Goal: Obtain resource: Obtain resource

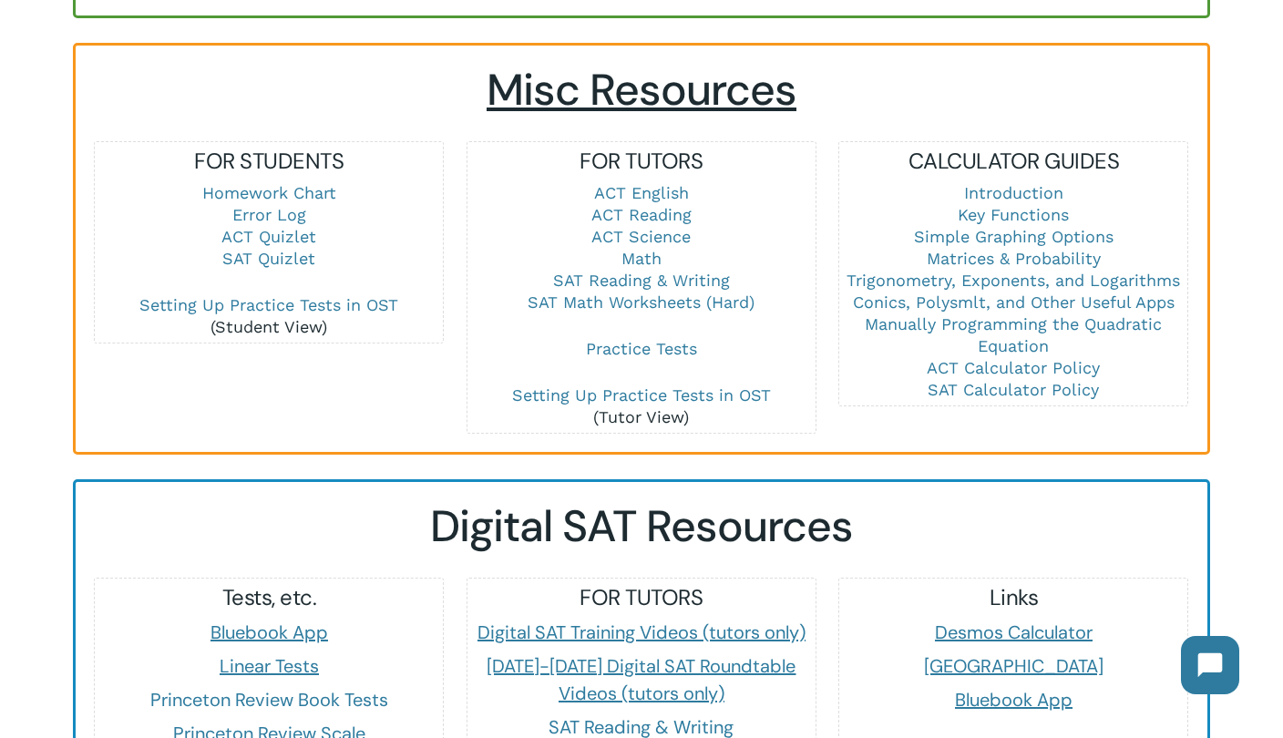
scroll to position [1237, 0]
click at [643, 292] on link "SAT Math Worksheets (Hard)" at bounding box center [641, 301] width 227 height 19
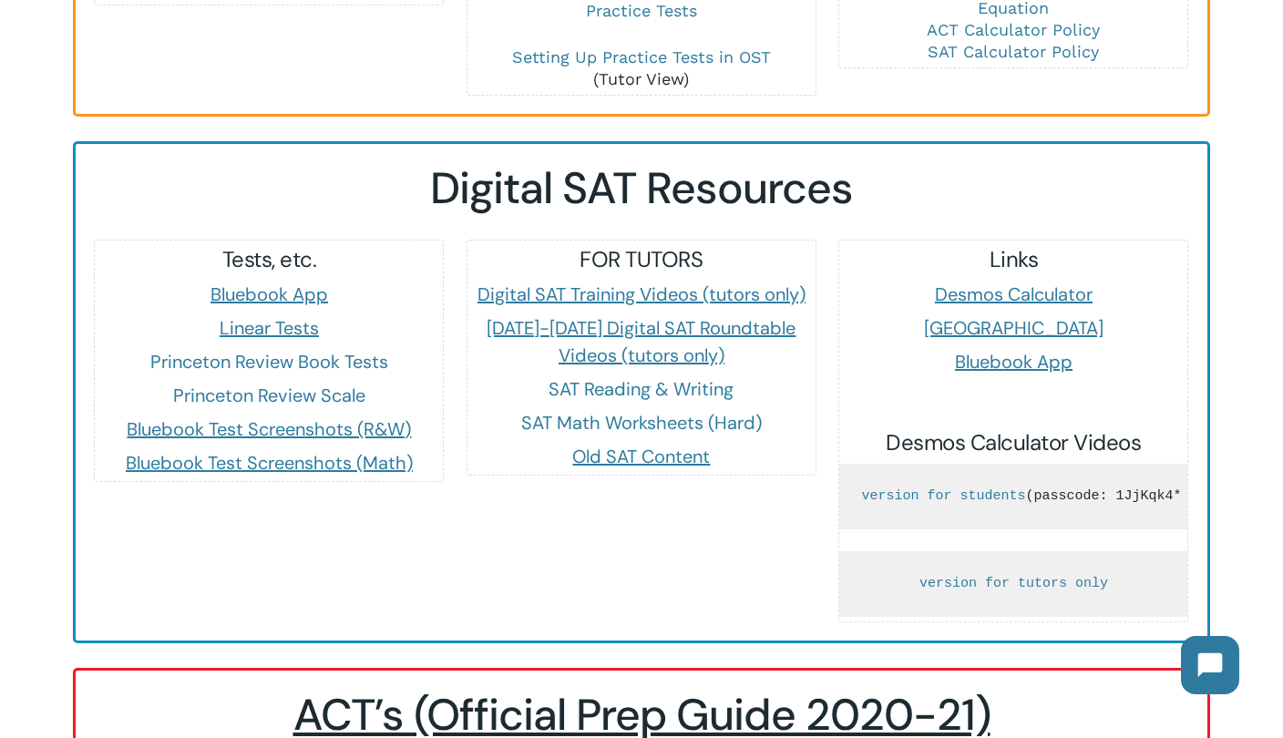
scroll to position [1713, 0]
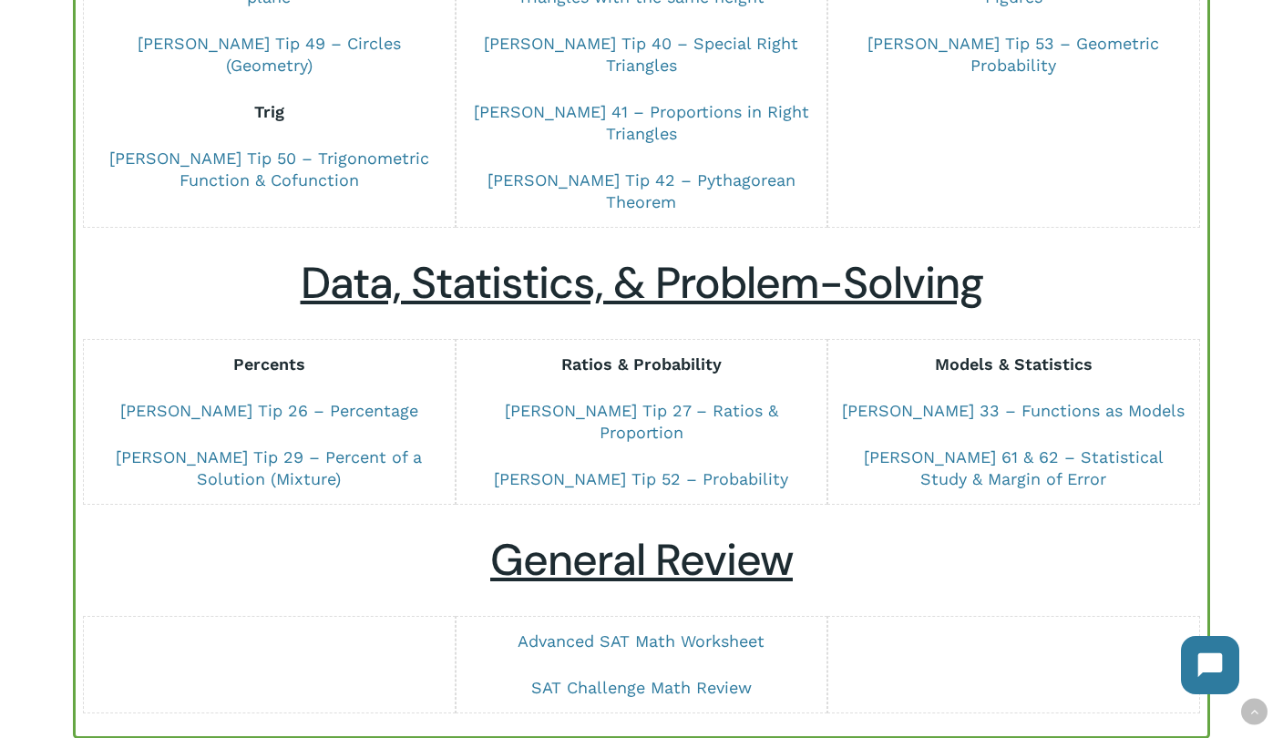
scroll to position [1574, 0]
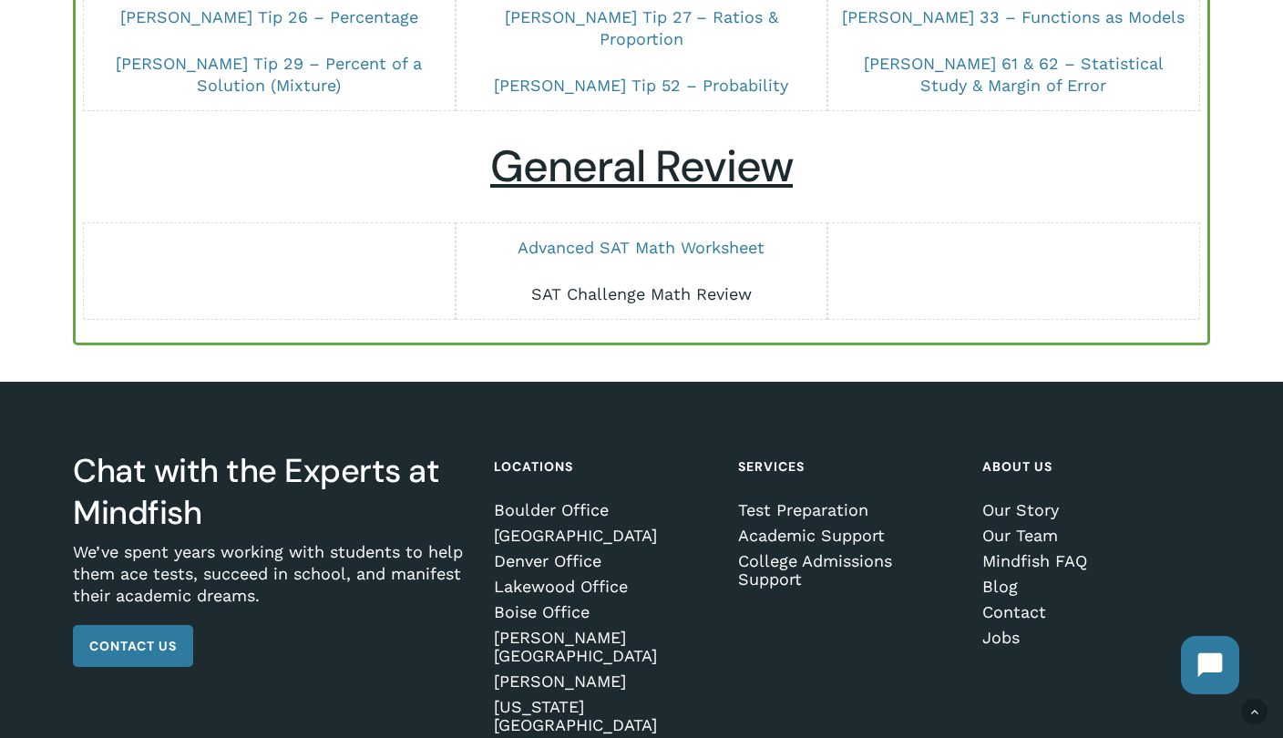
click at [604, 284] on link "SAT Challenge Math Review" at bounding box center [641, 293] width 221 height 19
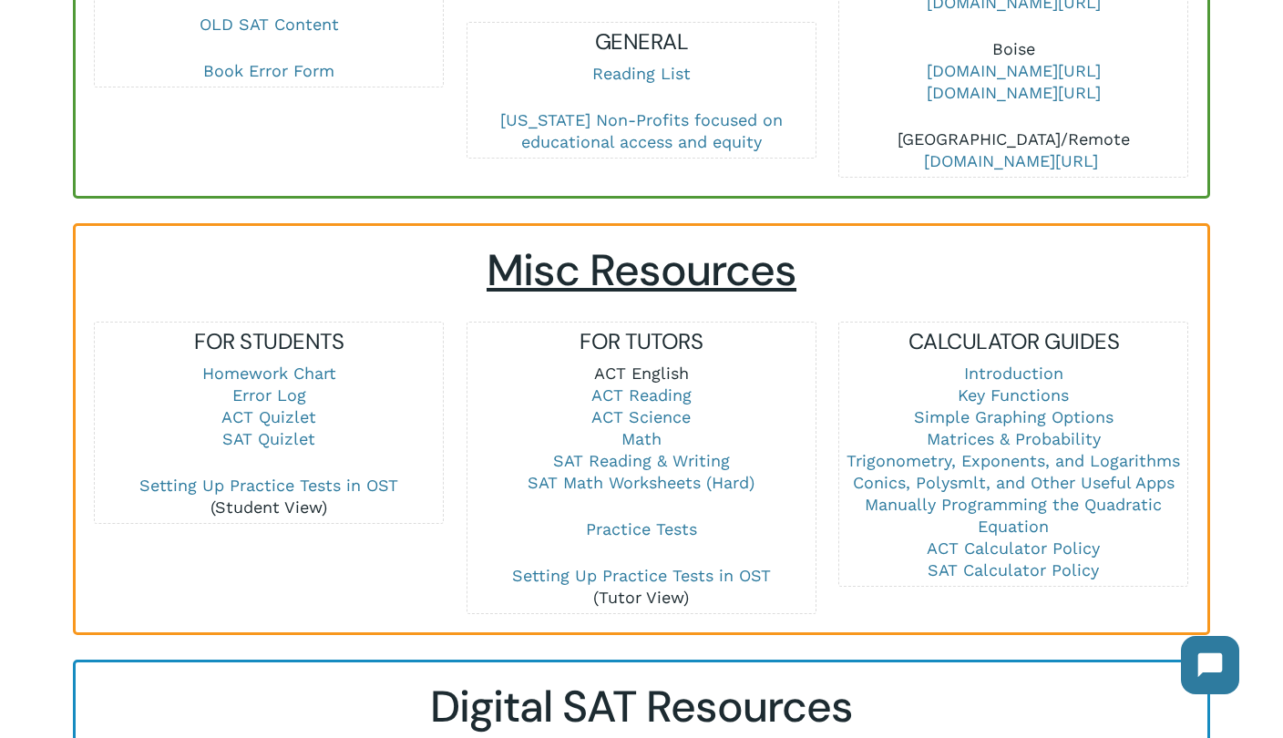
scroll to position [1059, 0]
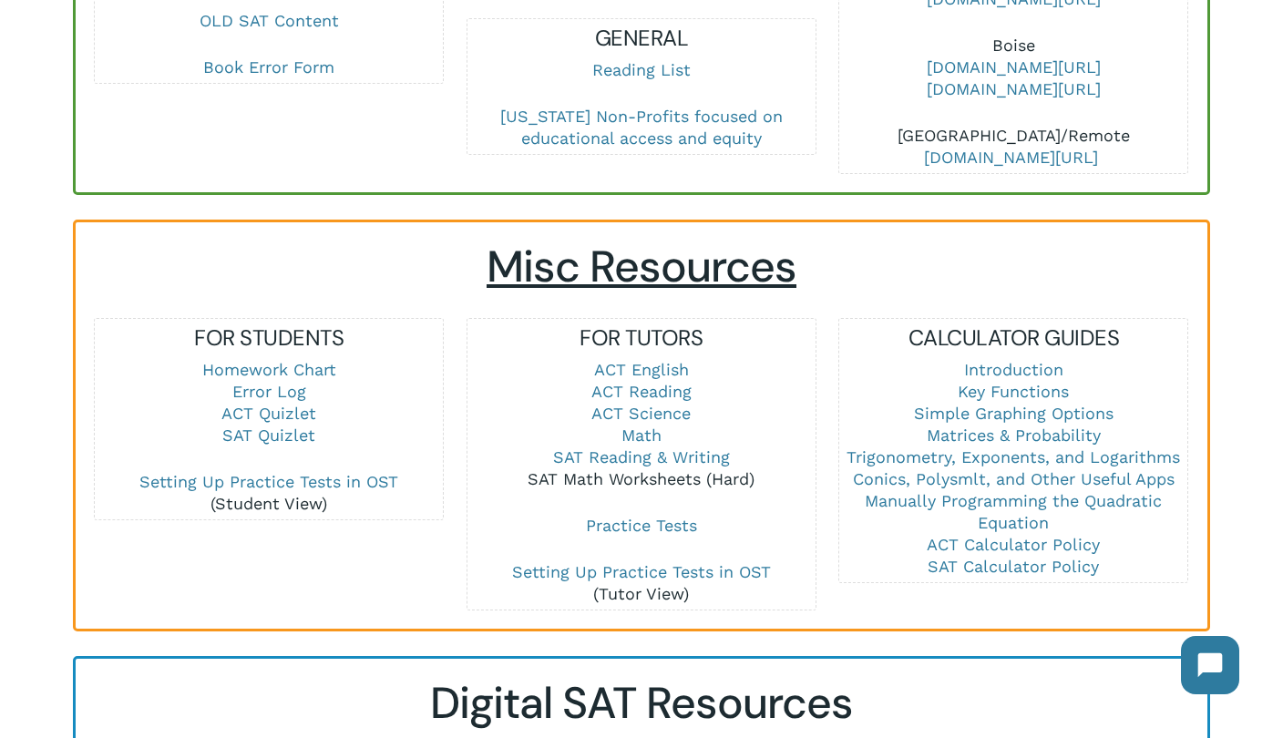
click at [682, 469] on link "SAT Math Worksheets (Hard)" at bounding box center [641, 478] width 227 height 19
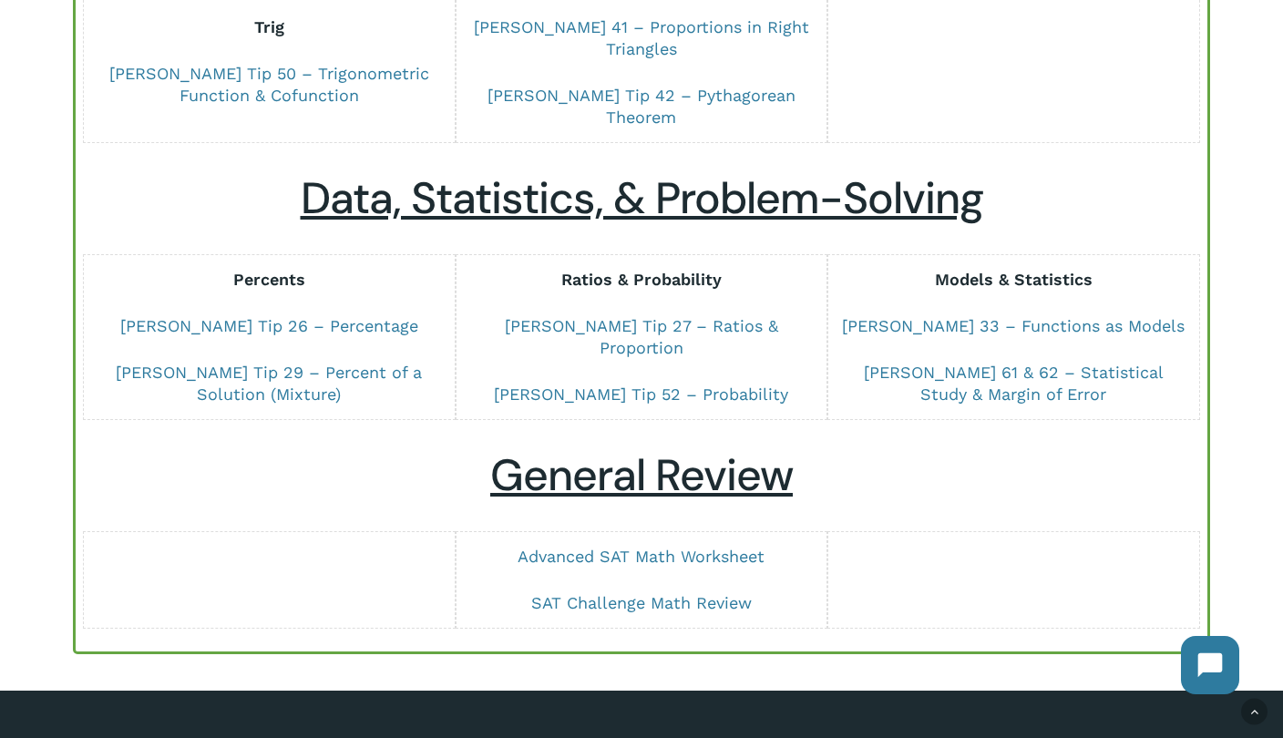
scroll to position [1331, 0]
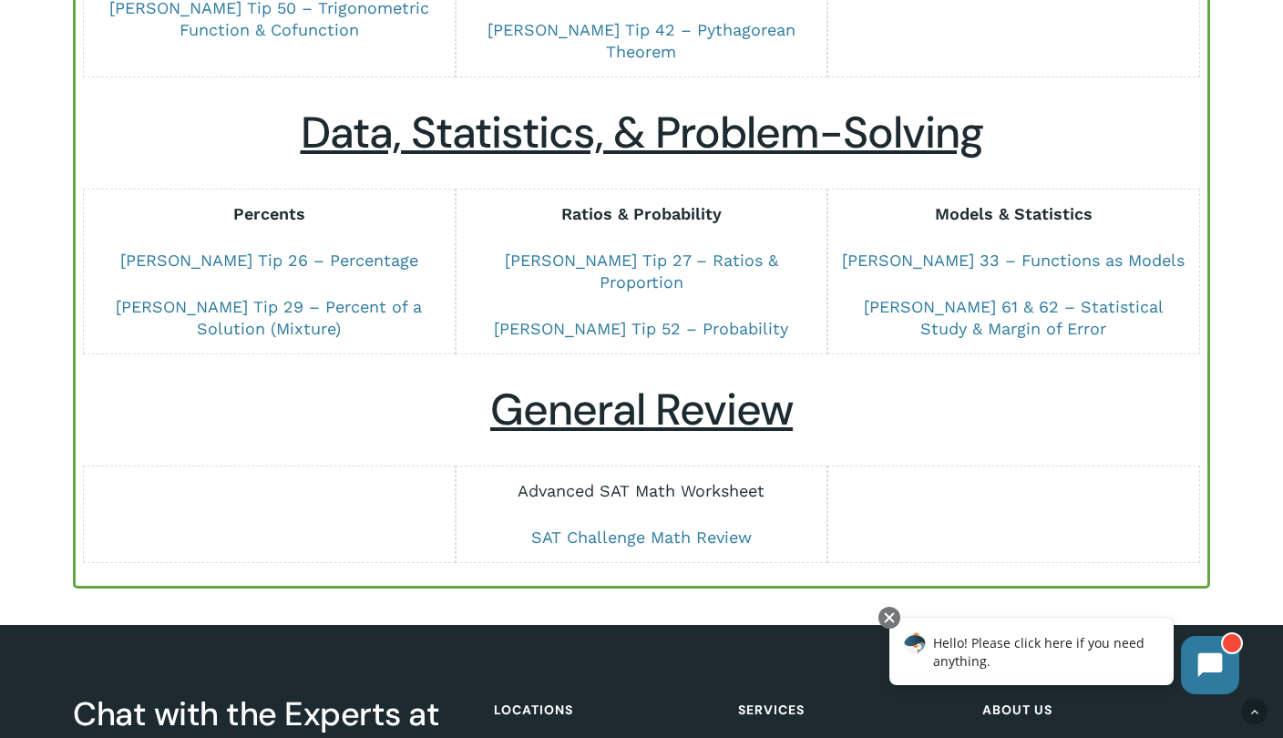
click at [656, 481] on link "Advanced SAT Math Worksheet" at bounding box center [641, 490] width 247 height 19
